Goal: Transaction & Acquisition: Book appointment/travel/reservation

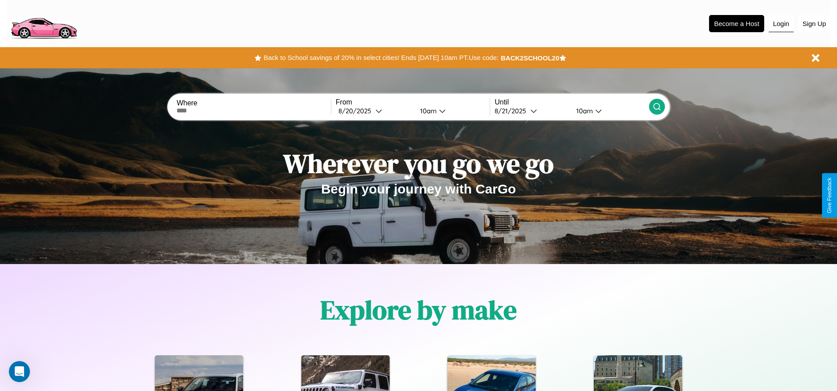
click at [781, 23] on button "Login" at bounding box center [781, 23] width 25 height 17
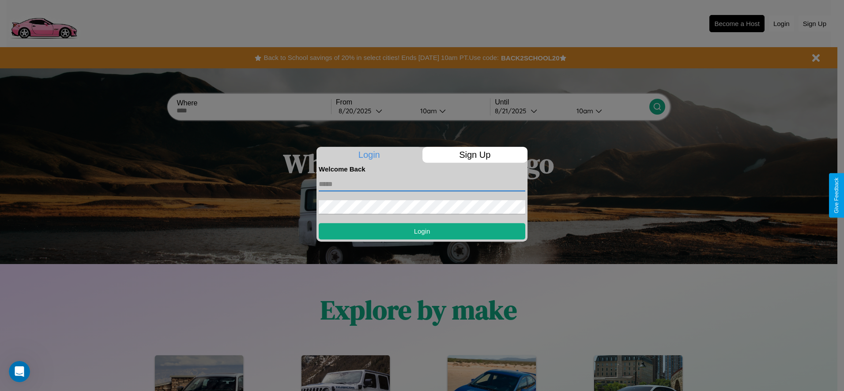
click at [422, 184] on input "text" at bounding box center [422, 184] width 207 height 14
type input "**********"
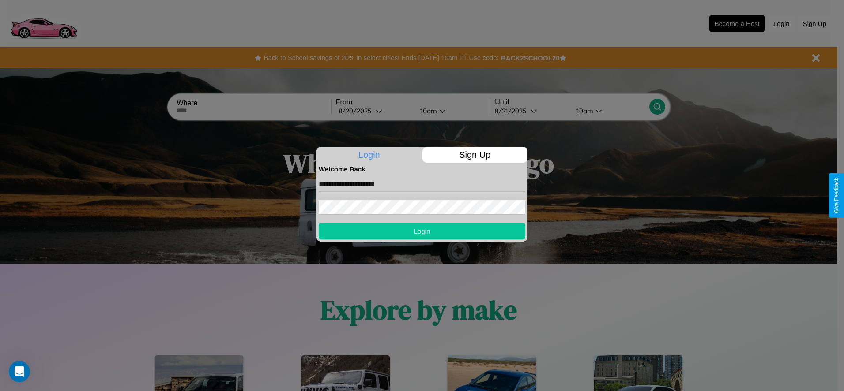
click at [422, 231] on button "Login" at bounding box center [422, 231] width 207 height 16
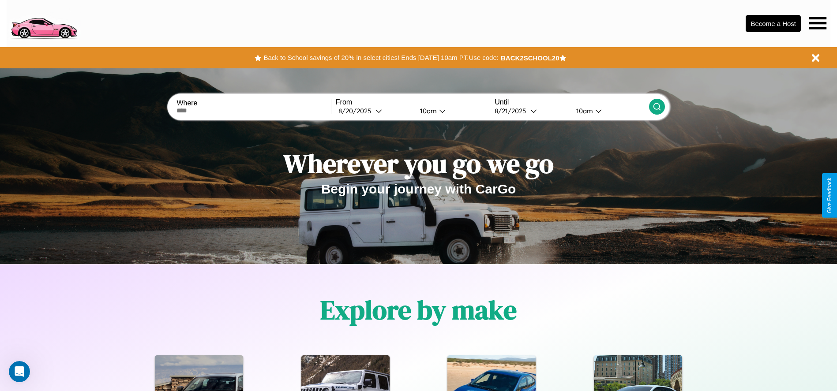
scroll to position [183, 0]
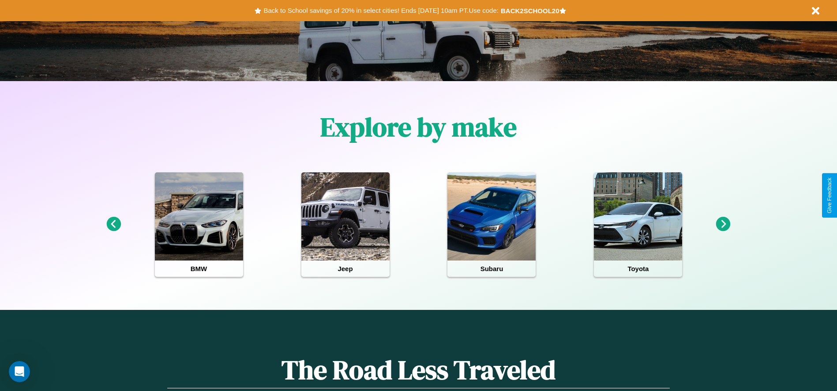
click at [723, 225] on icon at bounding box center [723, 224] width 15 height 15
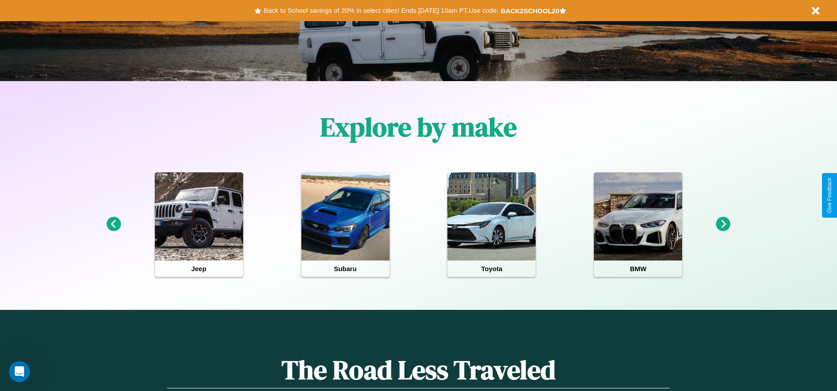
click at [723, 225] on icon at bounding box center [723, 224] width 15 height 15
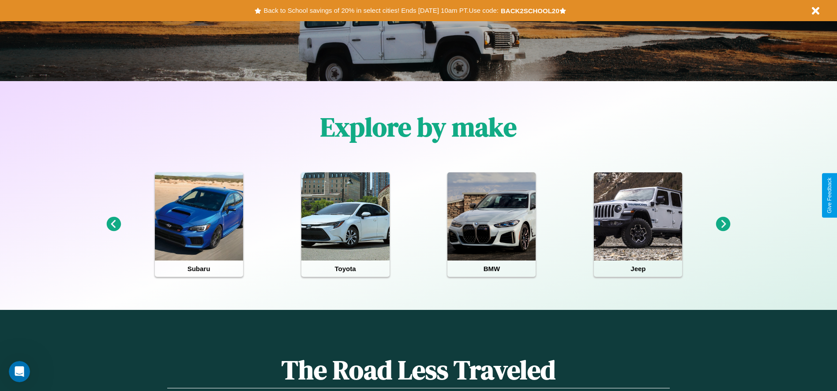
click at [113, 225] on icon at bounding box center [113, 224] width 15 height 15
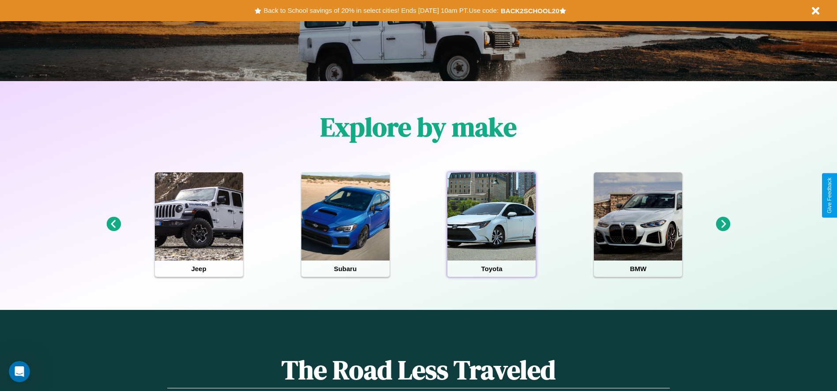
click at [492, 225] on div at bounding box center [491, 217] width 88 height 88
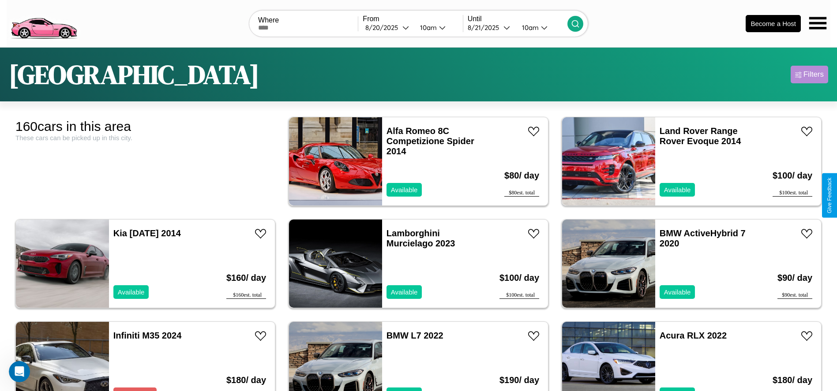
click at [809, 75] on div "Filters" at bounding box center [814, 74] width 20 height 9
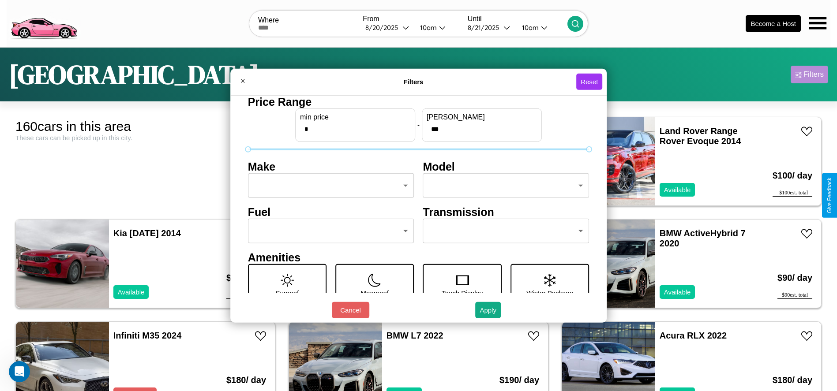
scroll to position [37, 0]
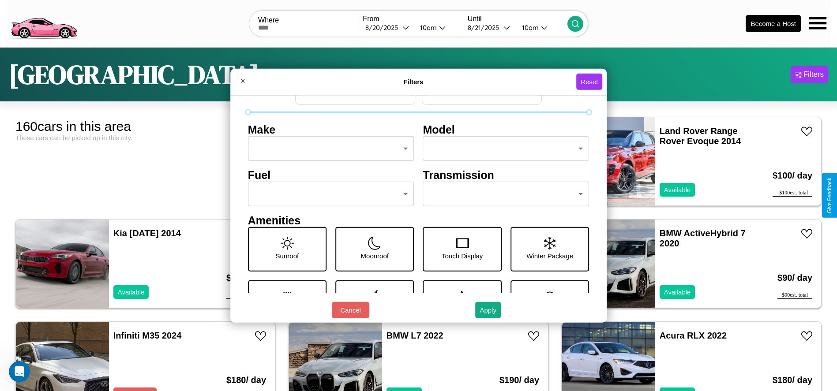
click at [328, 194] on body "CarGo Where From [DATE] 10am Until [DATE] 10am Become a Host [GEOGRAPHIC_DATA] …" at bounding box center [418, 223] width 837 height 446
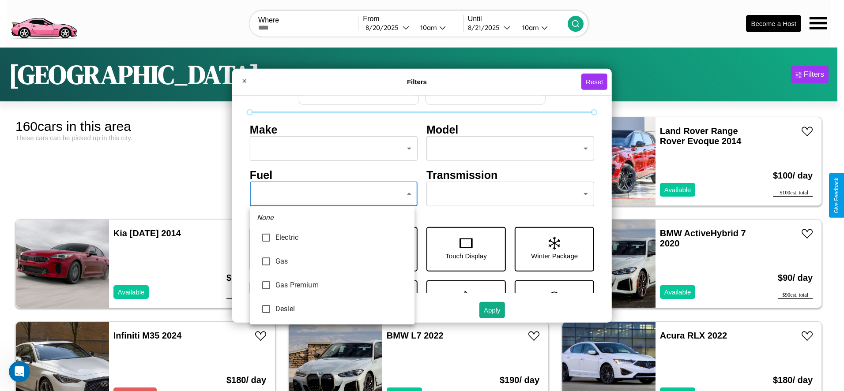
type input "***"
click at [332, 194] on div at bounding box center [422, 195] width 844 height 391
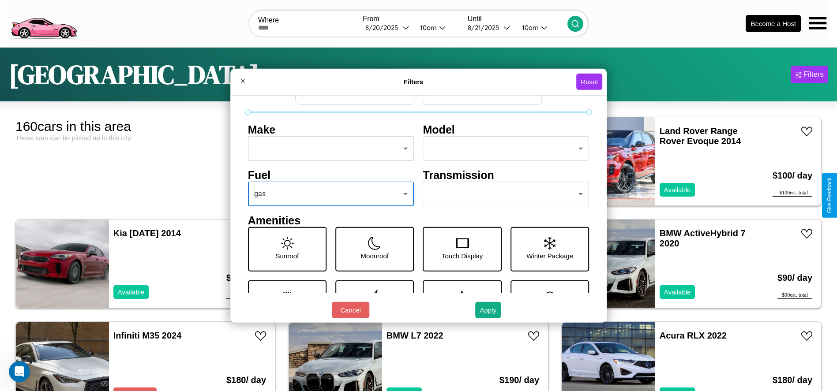
click at [502, 194] on body "CarGo Where From [DATE] 10am Until [DATE] 10am Become a Host [GEOGRAPHIC_DATA] …" at bounding box center [418, 223] width 837 height 446
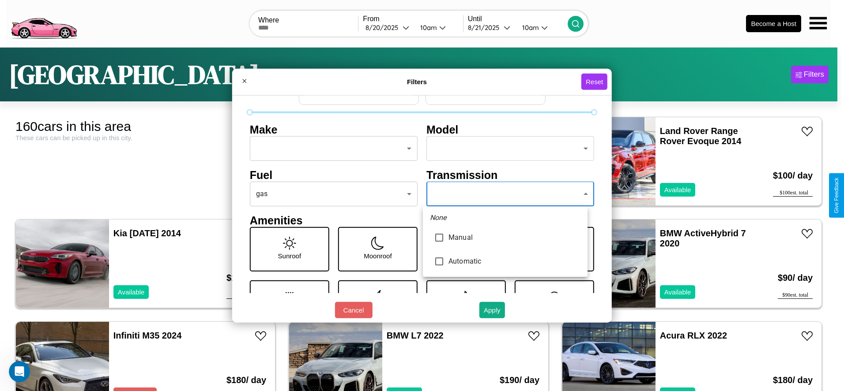
type input "*********"
click at [505, 194] on div at bounding box center [422, 195] width 844 height 391
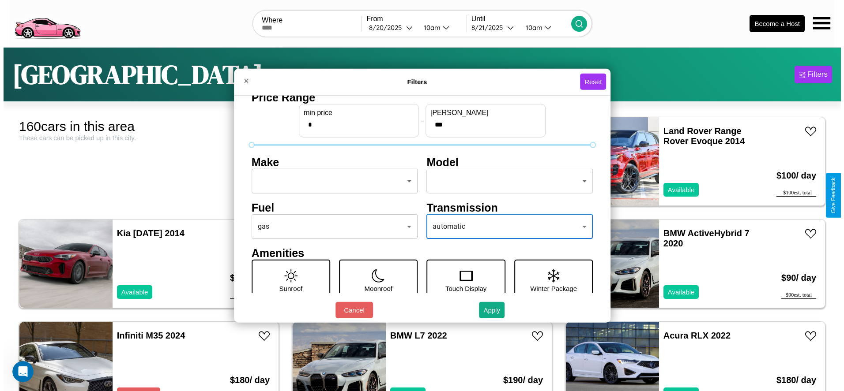
scroll to position [0, 0]
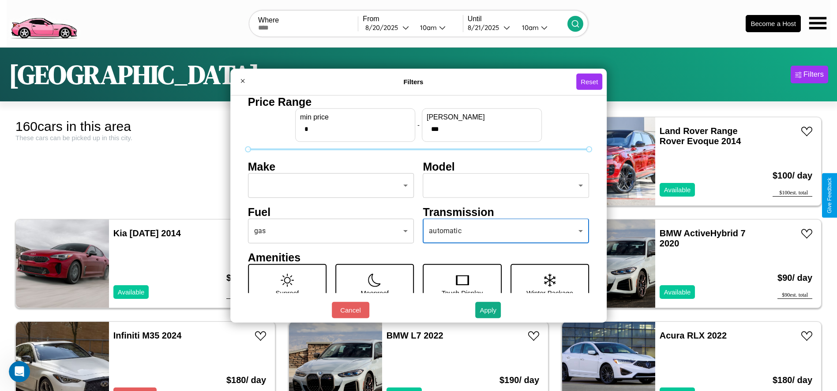
click at [328, 186] on body "CarGo Where From [DATE] 10am Until [DATE] 10am Become a Host [GEOGRAPHIC_DATA] …" at bounding box center [418, 223] width 837 height 446
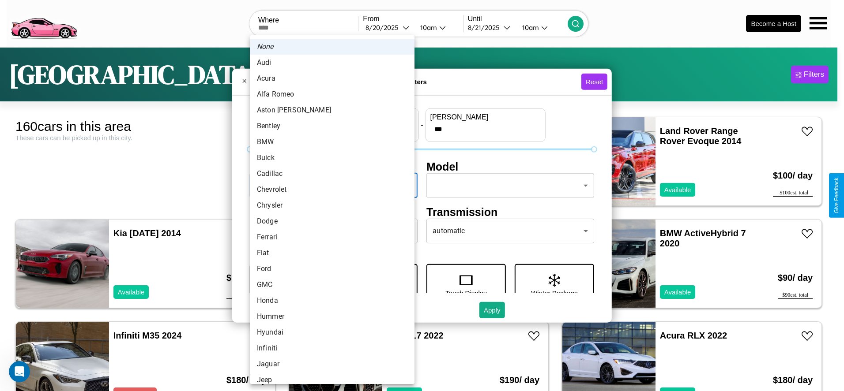
scroll to position [60, 0]
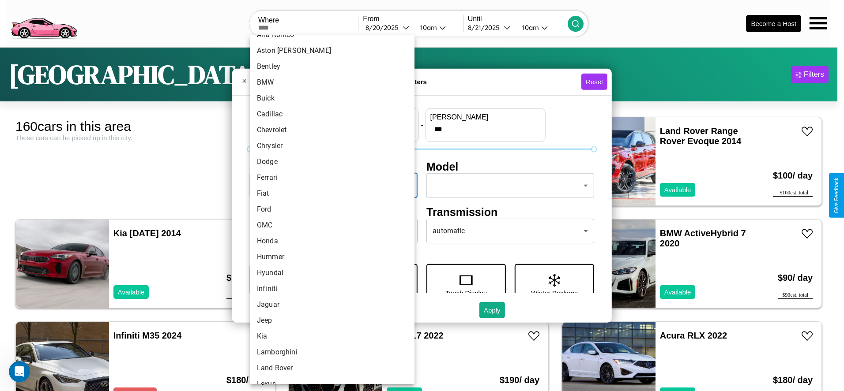
click at [329, 210] on li "Ford" at bounding box center [332, 210] width 165 height 16
type input "****"
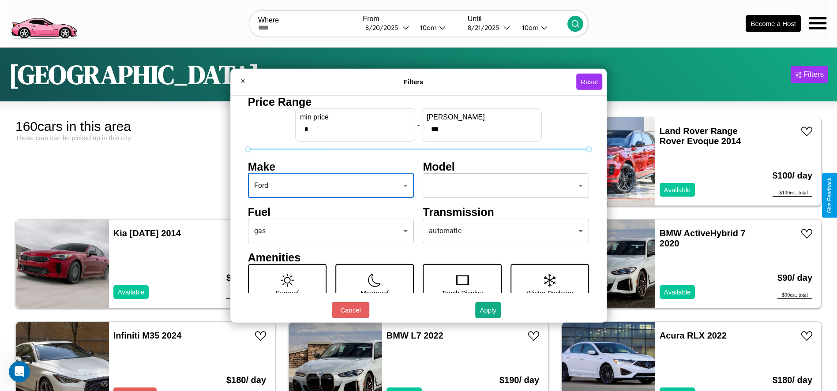
click at [502, 186] on body "CarGo Where From [DATE] 10am Until [DATE] 10am Become a Host [GEOGRAPHIC_DATA] …" at bounding box center [418, 223] width 837 height 446
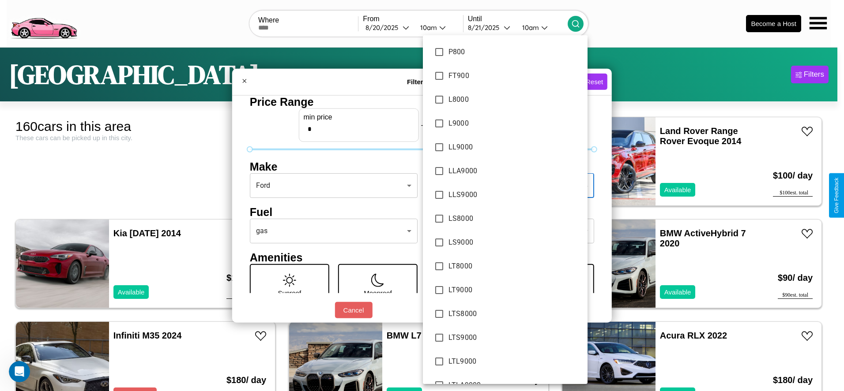
scroll to position [1906, 0]
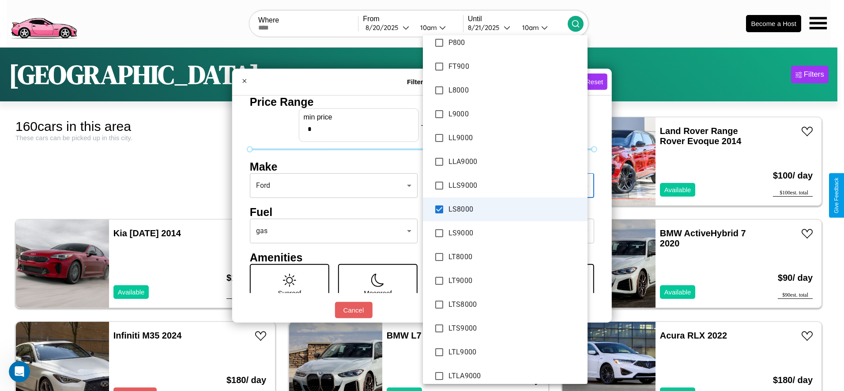
type input "**********"
click at [422, 195] on div at bounding box center [422, 195] width 844 height 391
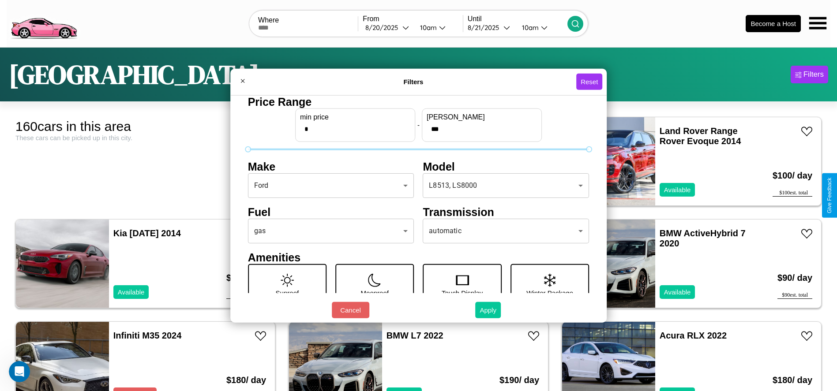
click at [488, 310] on button "Apply" at bounding box center [488, 310] width 26 height 16
